Goal: Find specific page/section: Find specific page/section

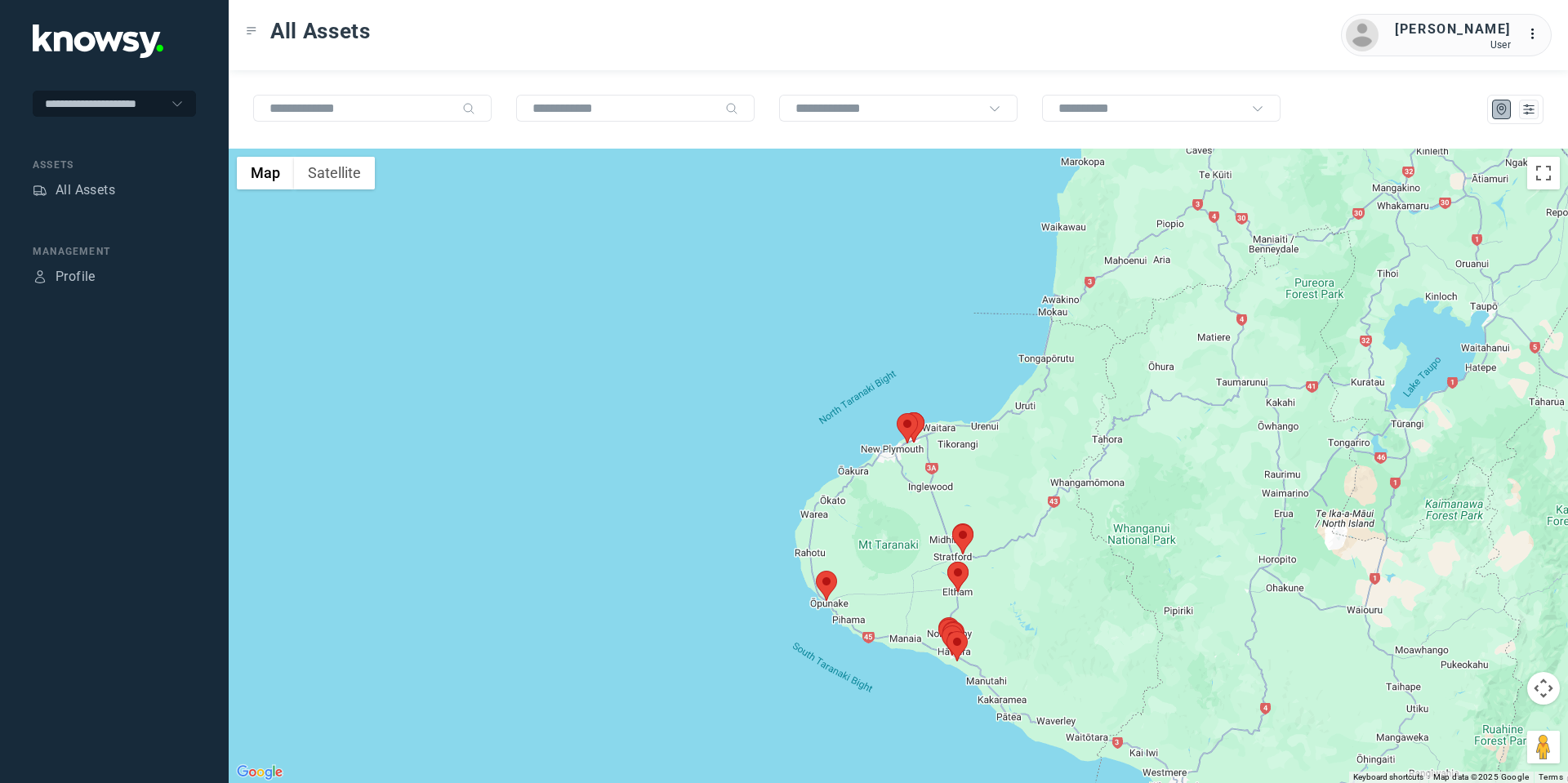
click at [816, 571] on area at bounding box center [816, 571] width 0 height 0
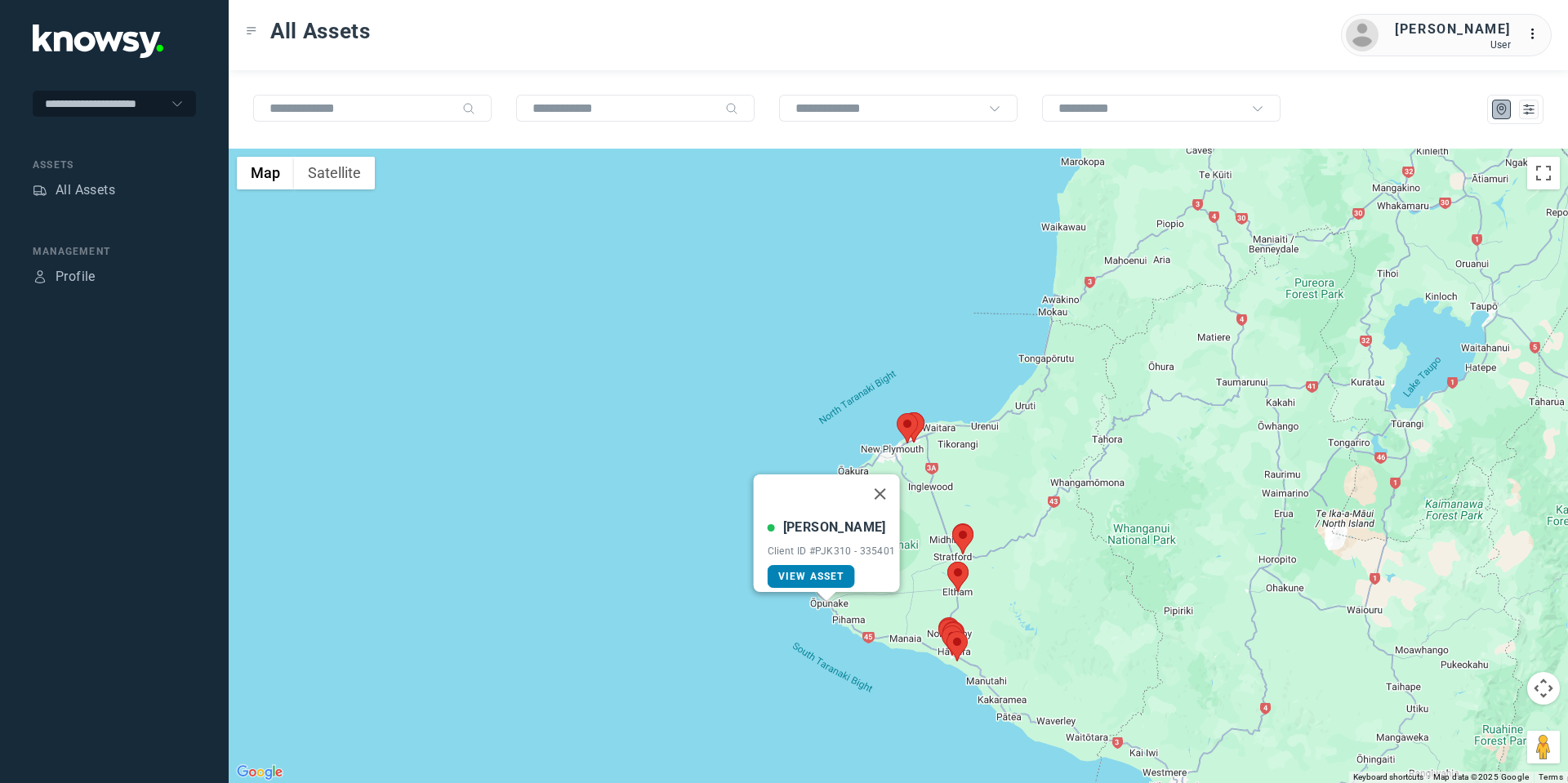
click at [783, 571] on span "View Asset" at bounding box center [811, 576] width 66 height 11
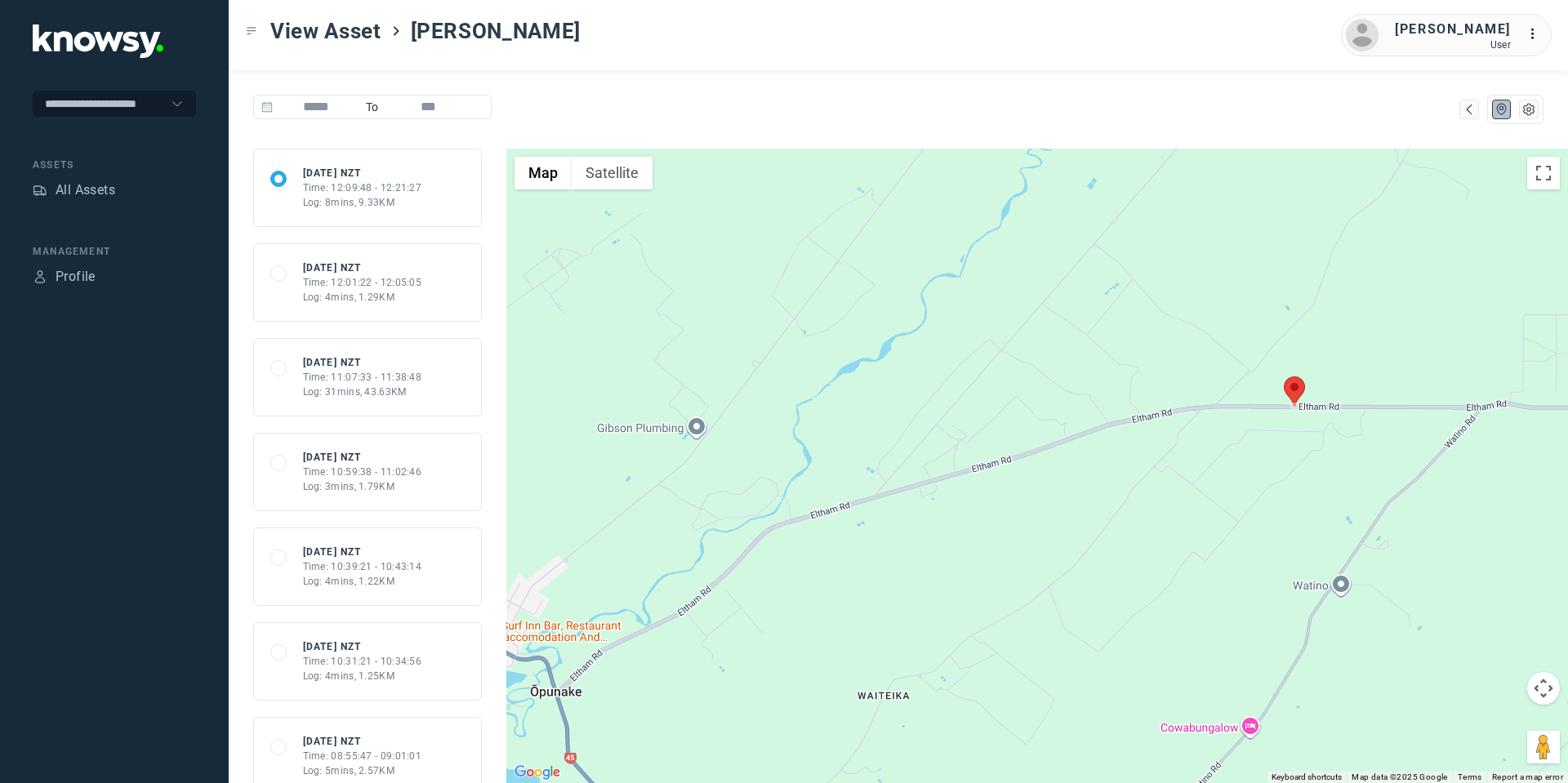
click at [1284, 376] on area at bounding box center [1284, 376] width 0 height 0
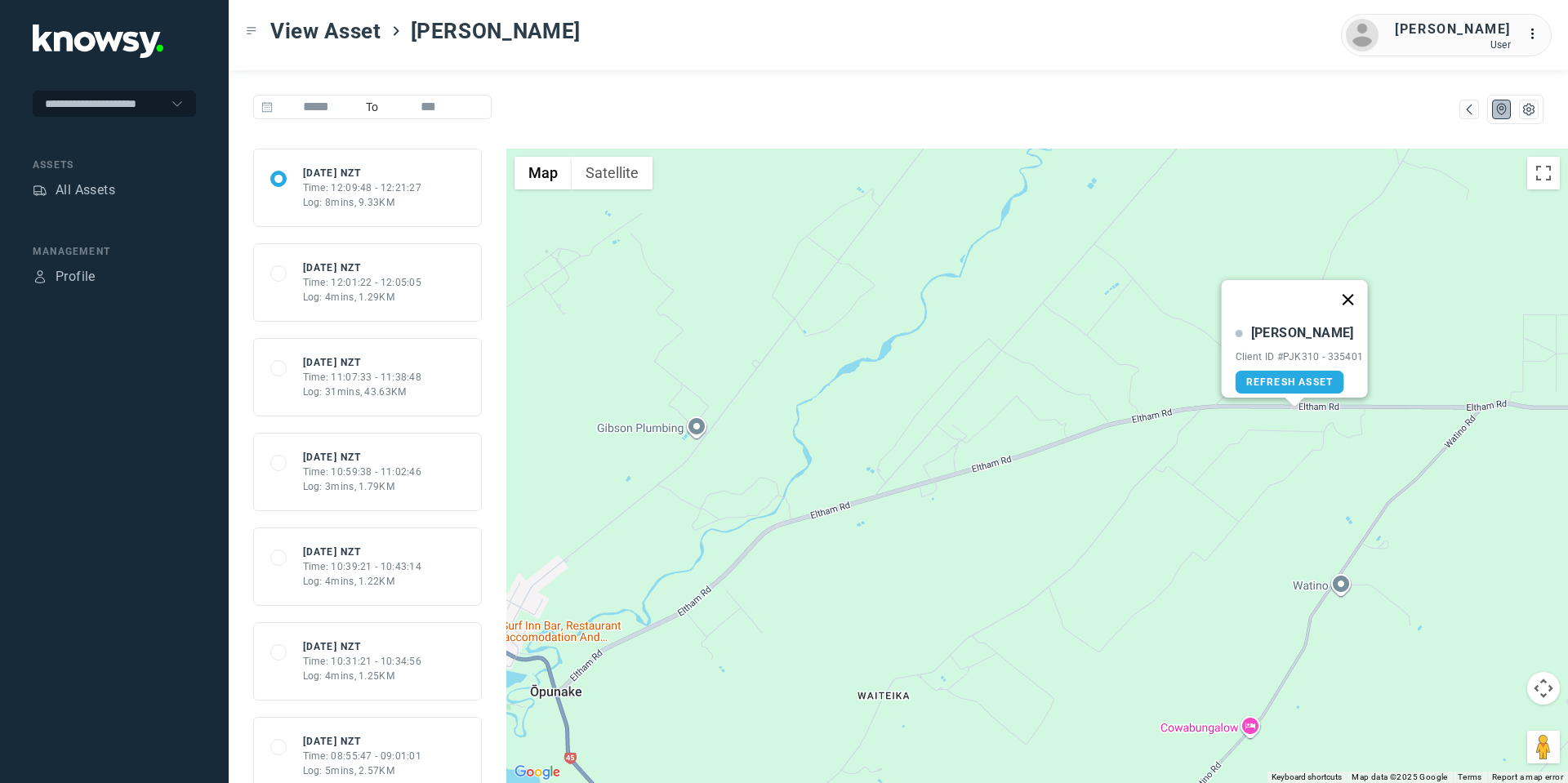
click at [1355, 291] on button "Close" at bounding box center [1348, 300] width 39 height 39
